Goal: Task Accomplishment & Management: Manage account settings

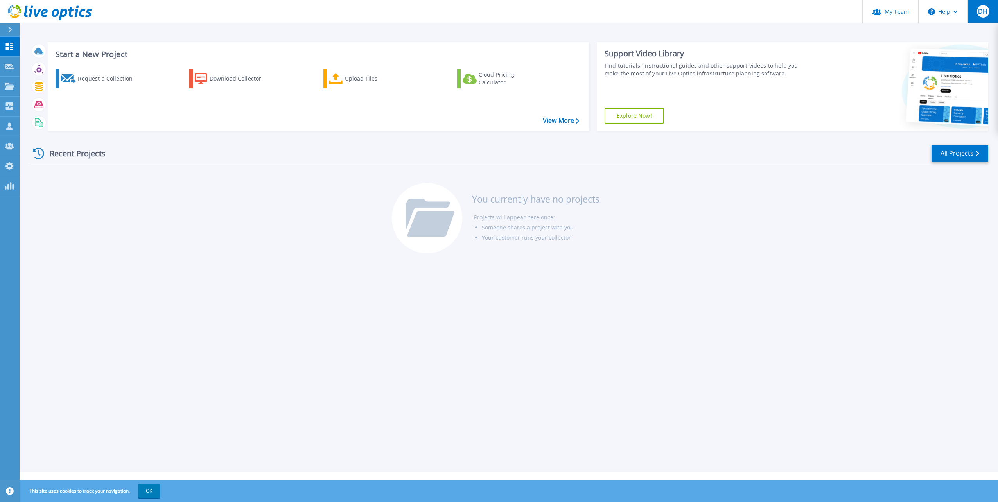
click at [982, 12] on span "DH" at bounding box center [983, 11] width 9 height 6
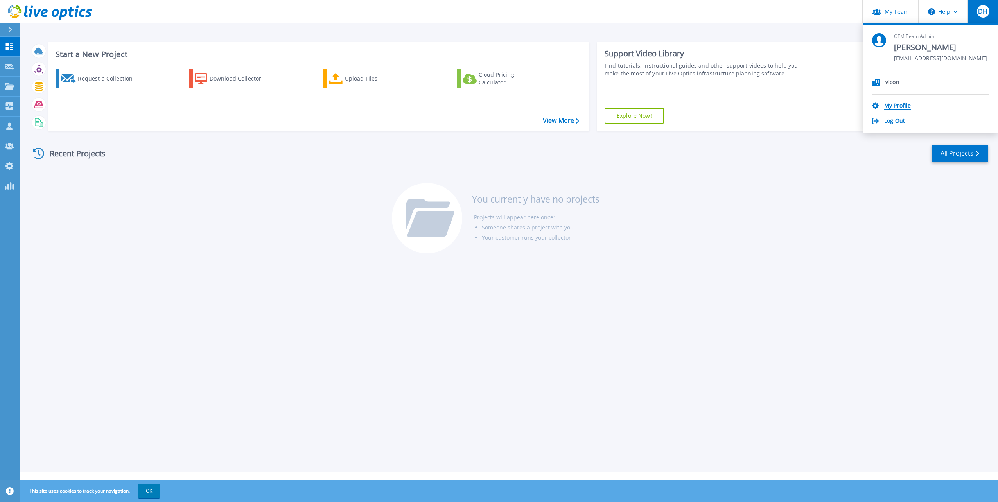
click at [897, 104] on link "My Profile" at bounding box center [898, 106] width 27 height 7
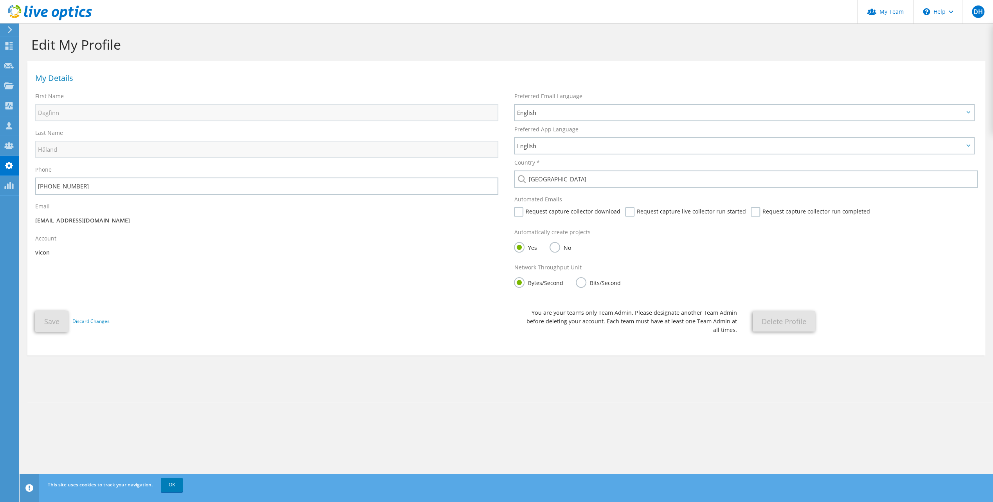
click at [556, 247] on label "No" at bounding box center [559, 247] width 21 height 10
click at [0, 0] on input "No" at bounding box center [0, 0] width 0 height 0
click at [48, 319] on button "Save" at bounding box center [51, 321] width 33 height 21
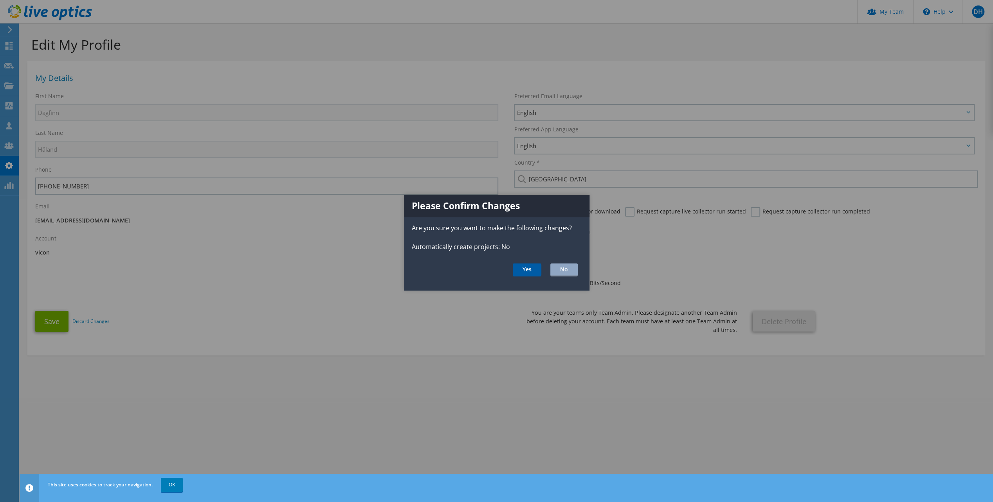
click at [527, 267] on button "Yes" at bounding box center [527, 270] width 29 height 13
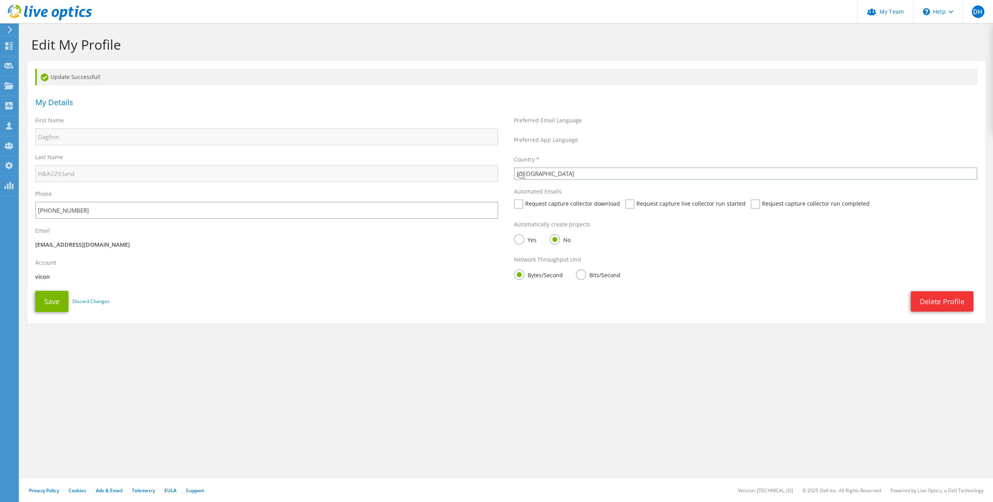
select select "161"
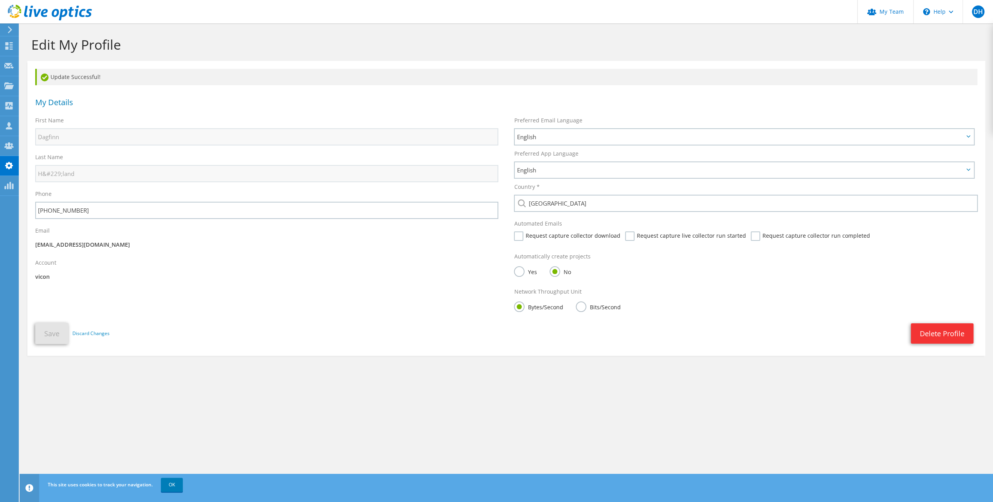
click at [520, 275] on label "Yes" at bounding box center [525, 271] width 23 height 10
click at [0, 0] on input "Yes" at bounding box center [0, 0] width 0 height 0
click at [53, 329] on button "Save" at bounding box center [51, 333] width 33 height 21
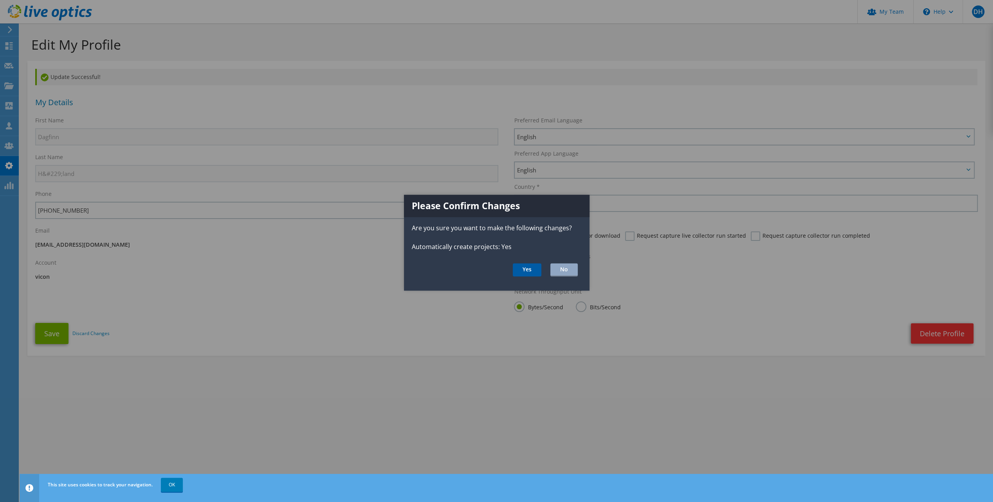
click at [524, 267] on button "Yes" at bounding box center [527, 270] width 29 height 13
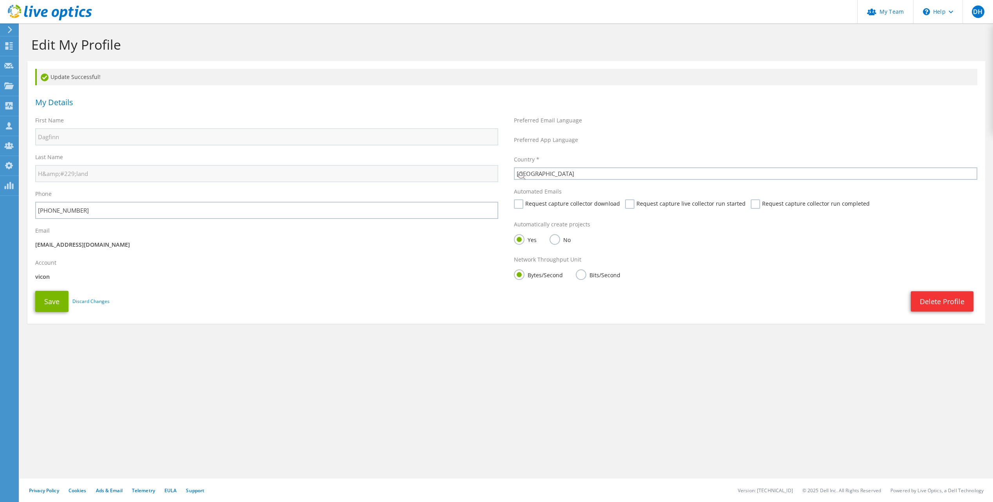
select select "161"
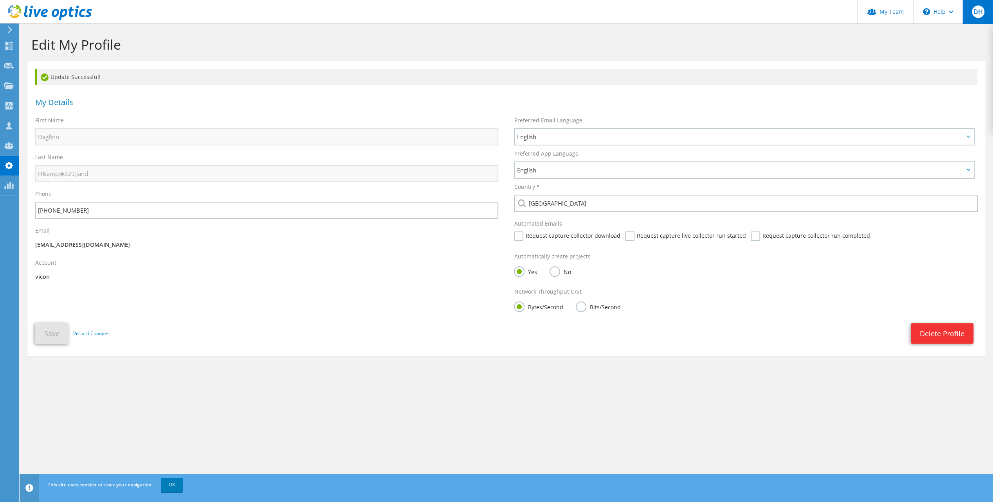
click at [974, 11] on span "DH" at bounding box center [977, 11] width 13 height 13
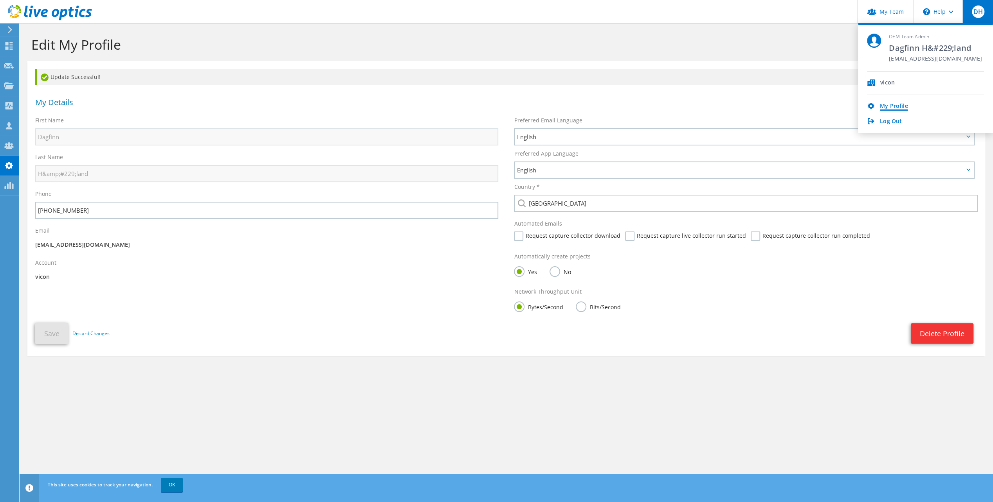
click at [891, 106] on link "My Profile" at bounding box center [894, 106] width 28 height 7
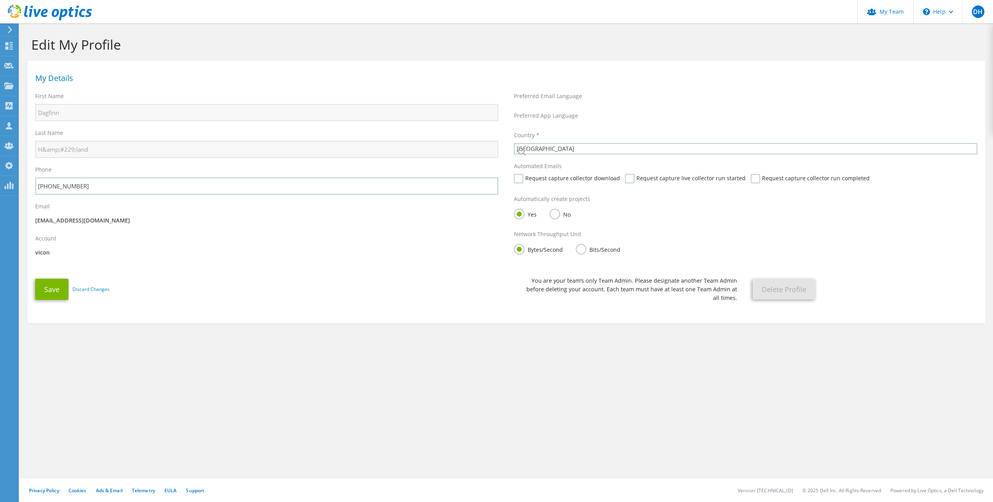
select select "161"
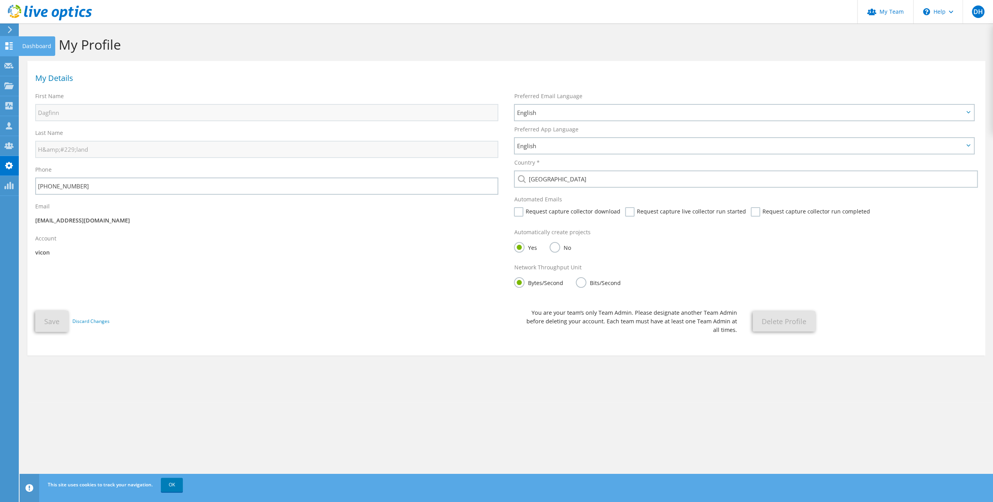
click at [12, 45] on use at bounding box center [8, 45] width 7 height 7
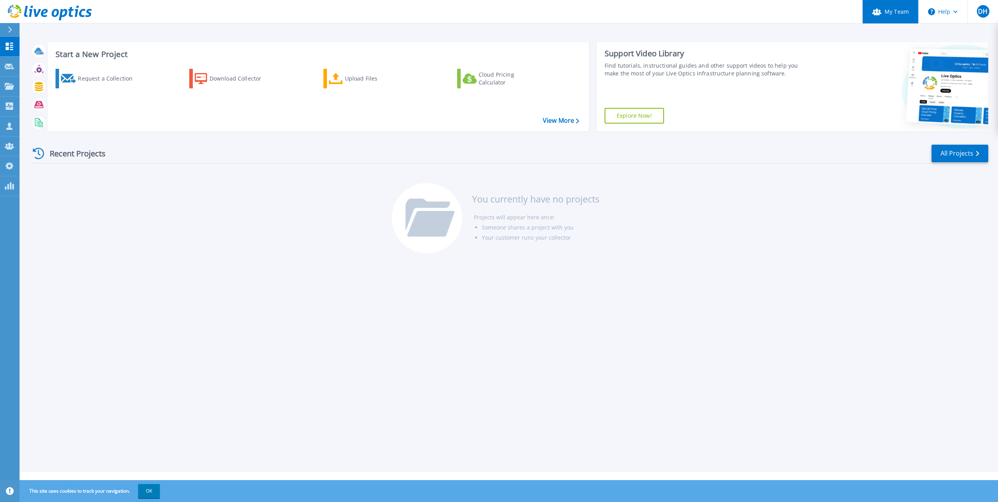
click at [903, 15] on link "My Team" at bounding box center [891, 11] width 56 height 23
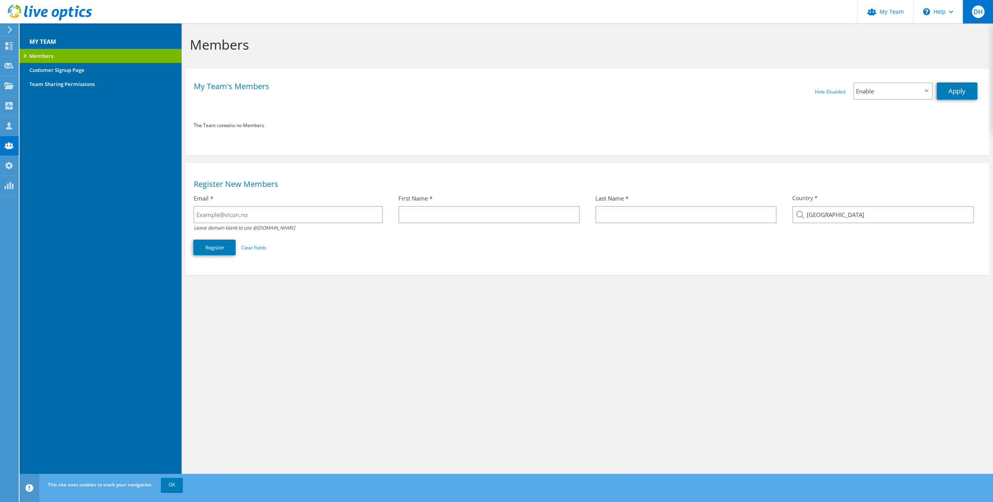
click at [973, 11] on span "DH" at bounding box center [977, 11] width 13 height 13
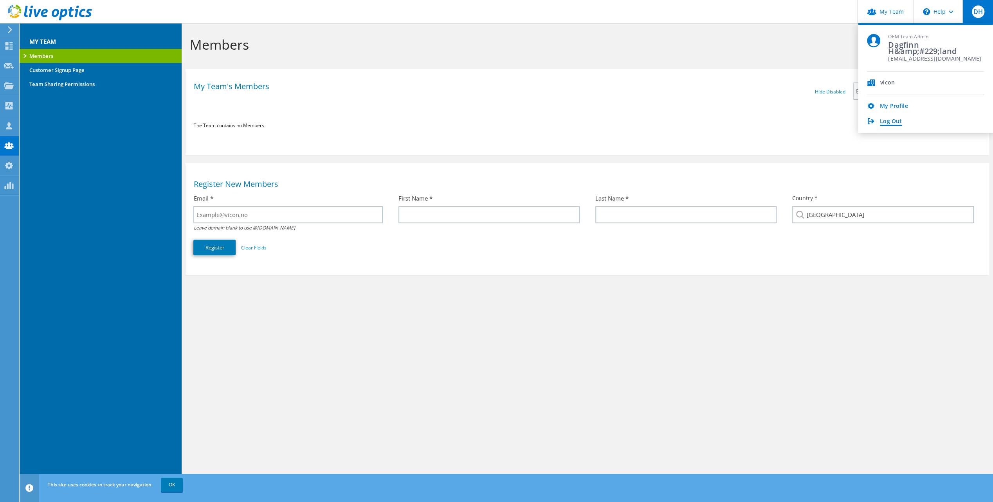
click at [888, 121] on link "Log Out" at bounding box center [891, 121] width 22 height 7
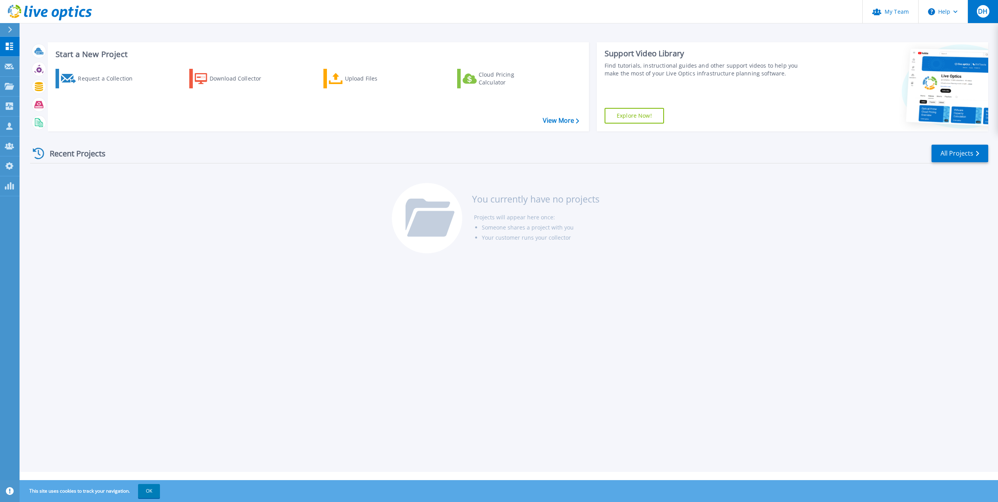
click at [977, 10] on button "DH" at bounding box center [983, 11] width 31 height 23
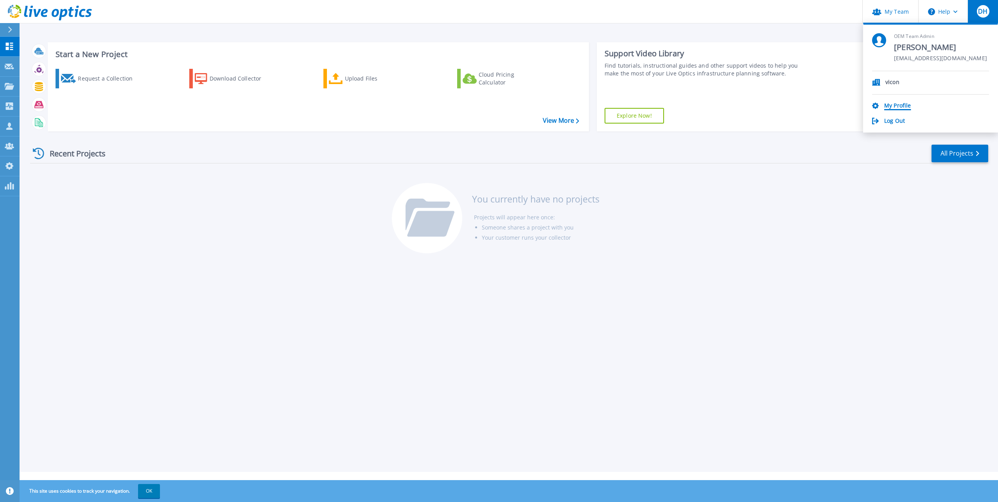
click at [895, 103] on link "My Profile" at bounding box center [898, 106] width 27 height 7
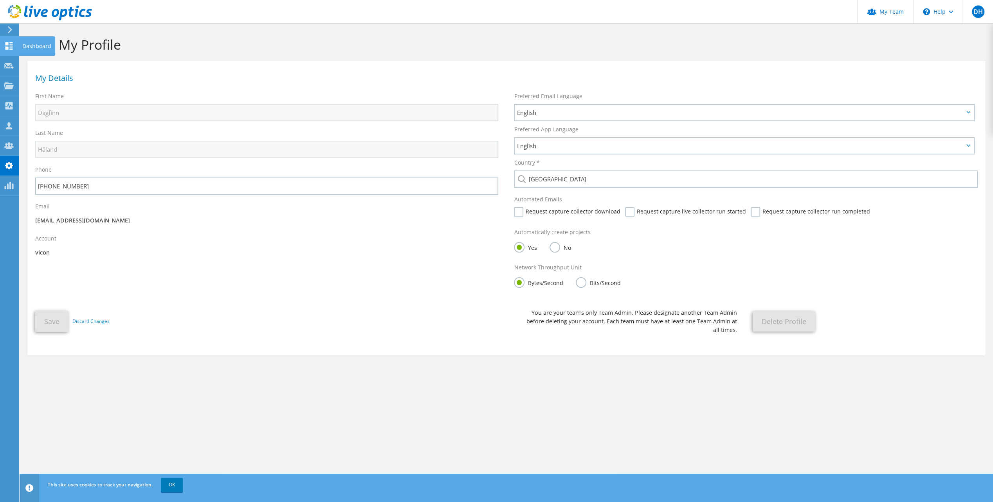
click at [9, 45] on icon at bounding box center [8, 45] width 9 height 7
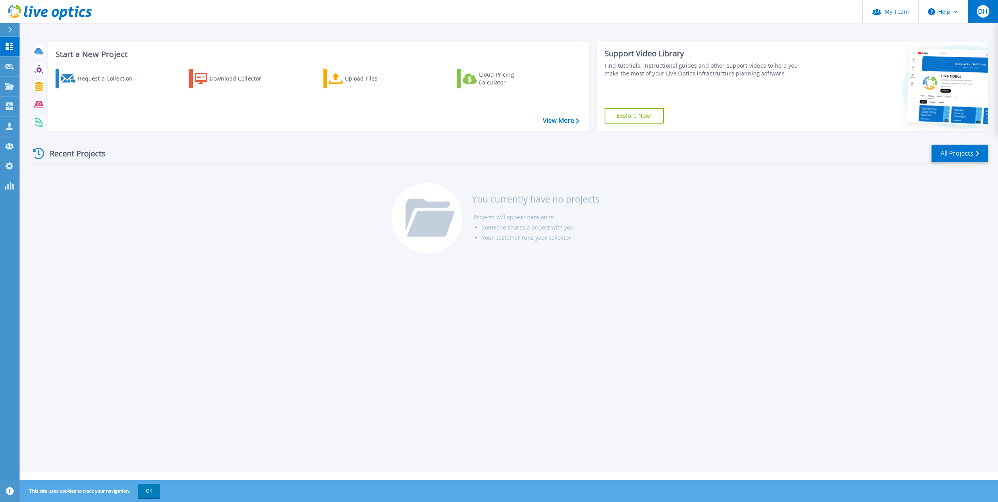
click at [984, 13] on span "DH" at bounding box center [983, 11] width 9 height 6
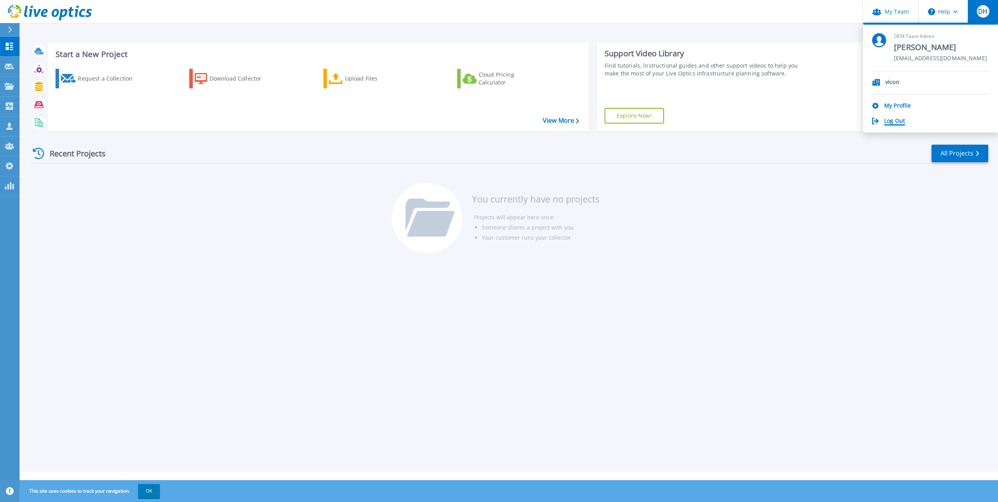
click at [894, 119] on link "Log Out" at bounding box center [895, 121] width 21 height 7
